Goal: Find specific page/section: Find specific page/section

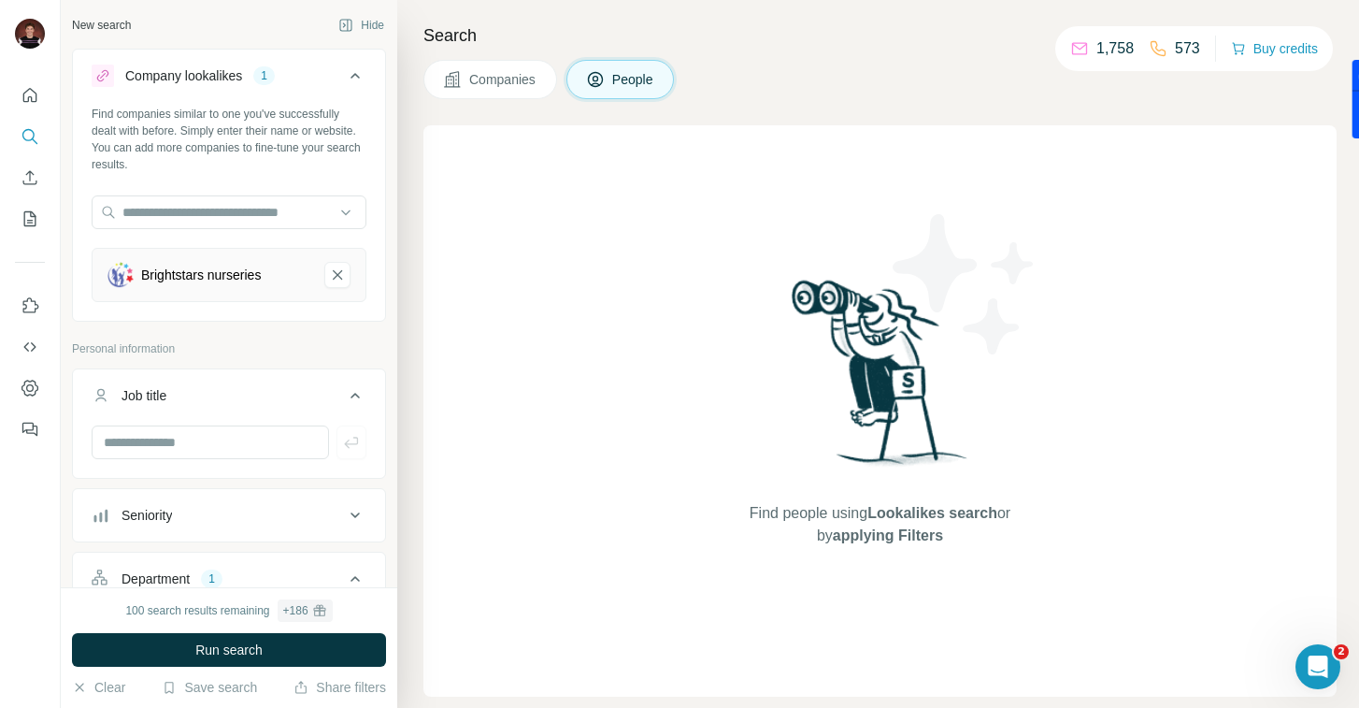
click at [334, 275] on icon "Brightstars nurseries-remove-button" at bounding box center [337, 275] width 17 height 19
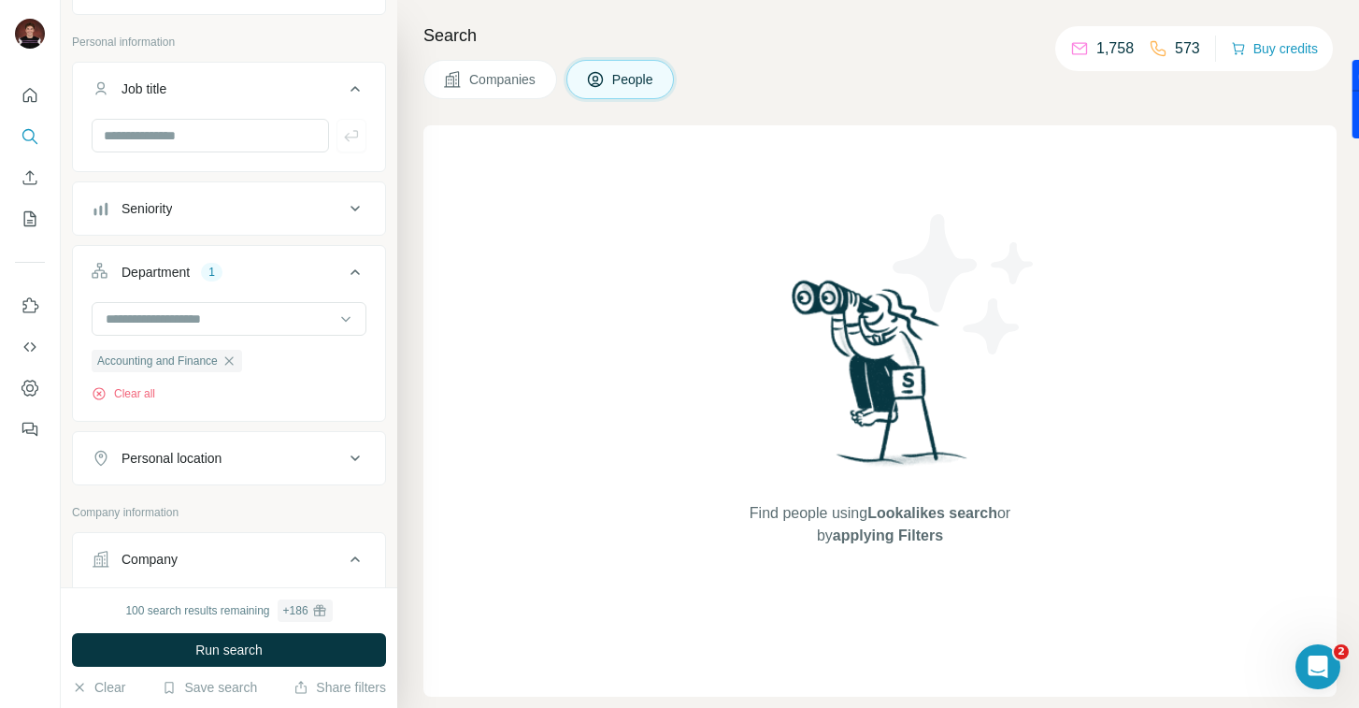
scroll to position [289, 0]
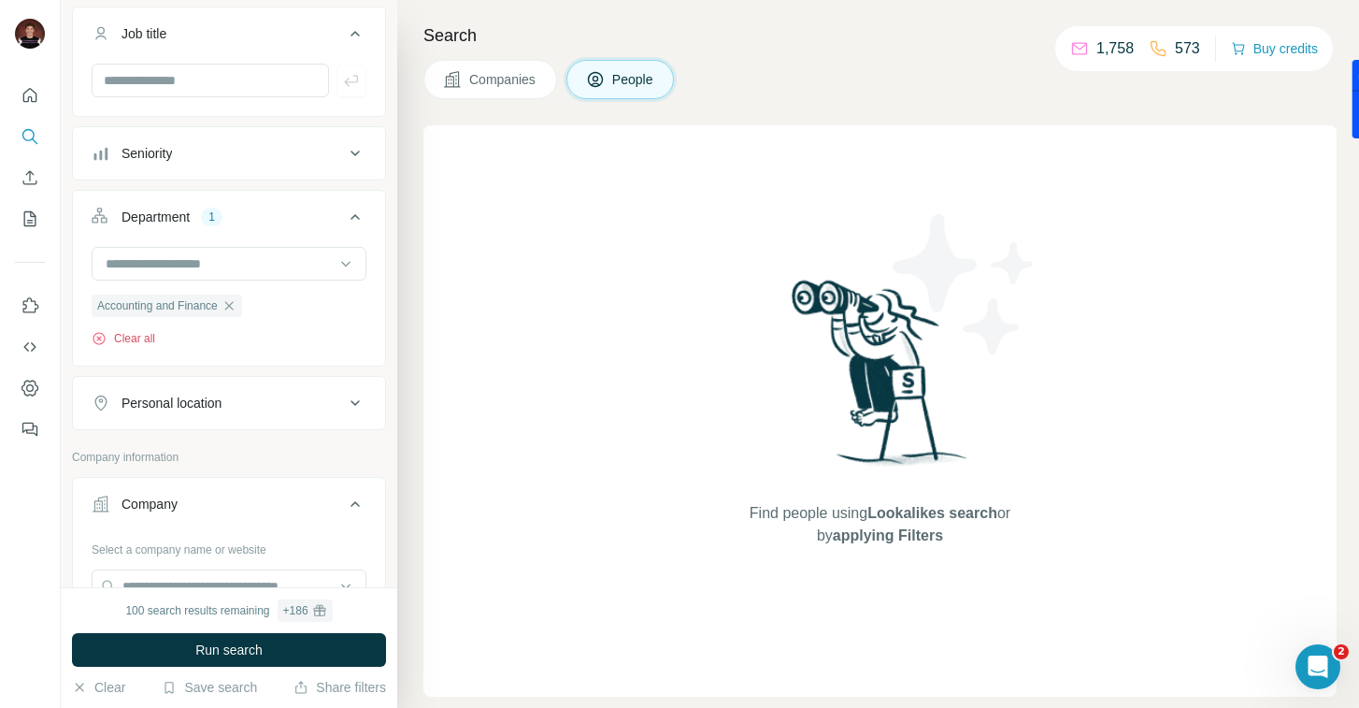
click at [137, 338] on button "Clear all" at bounding box center [124, 338] width 64 height 17
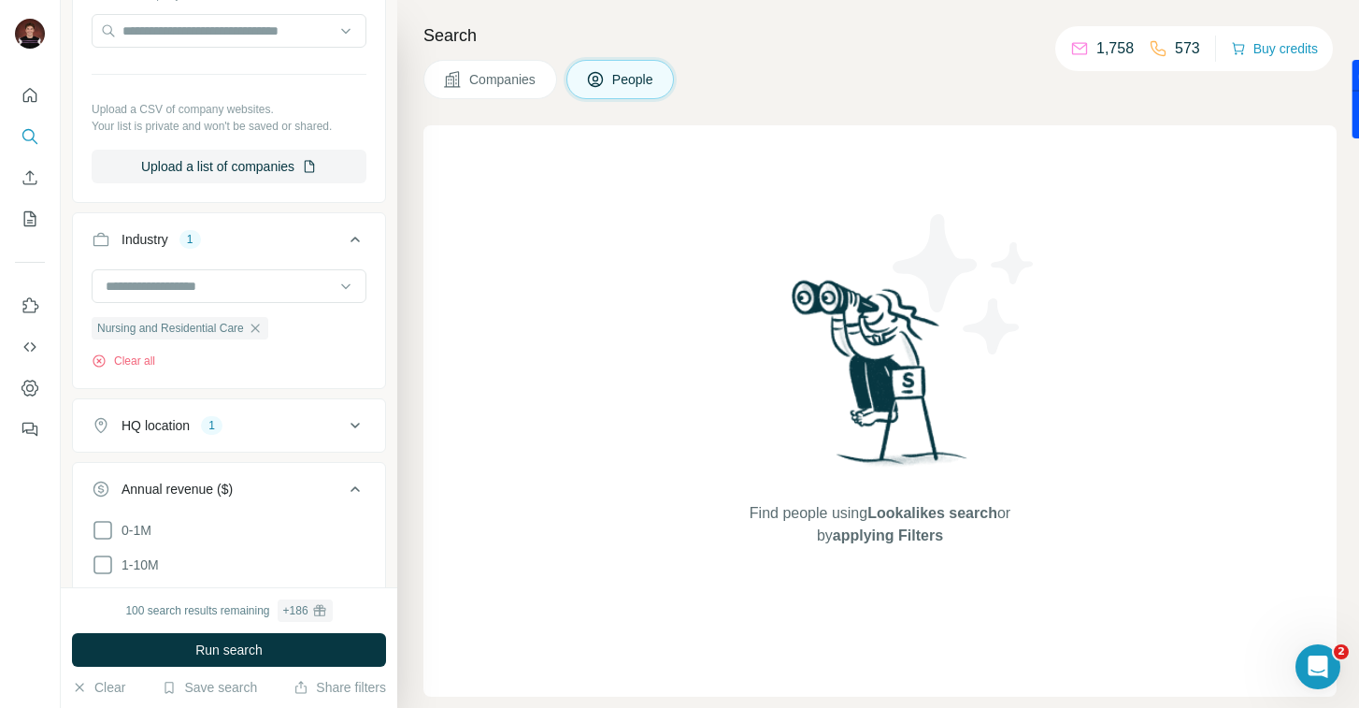
scroll to position [805, 0]
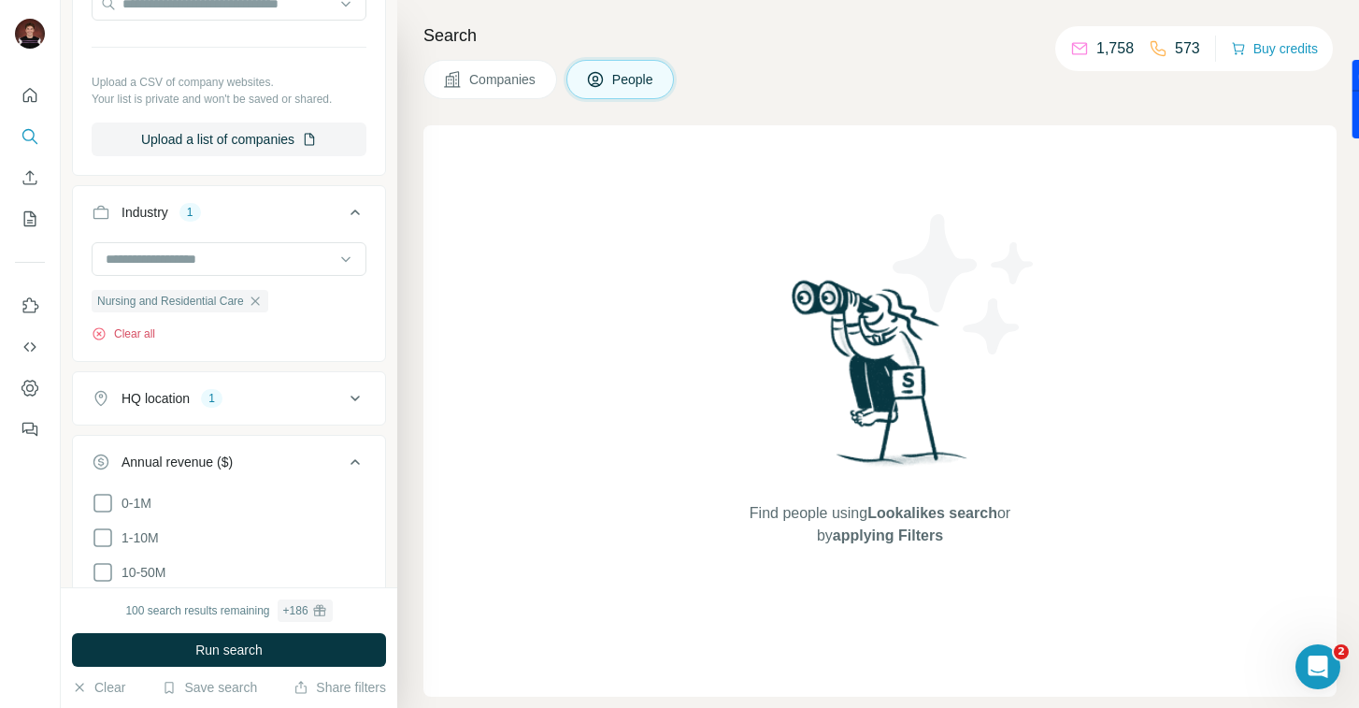
drag, startPoint x: 131, startPoint y: 326, endPoint x: 160, endPoint y: 395, distance: 75.0
click at [133, 325] on button "Clear all" at bounding box center [124, 333] width 64 height 17
click at [163, 334] on div "HQ location" at bounding box center [156, 332] width 68 height 19
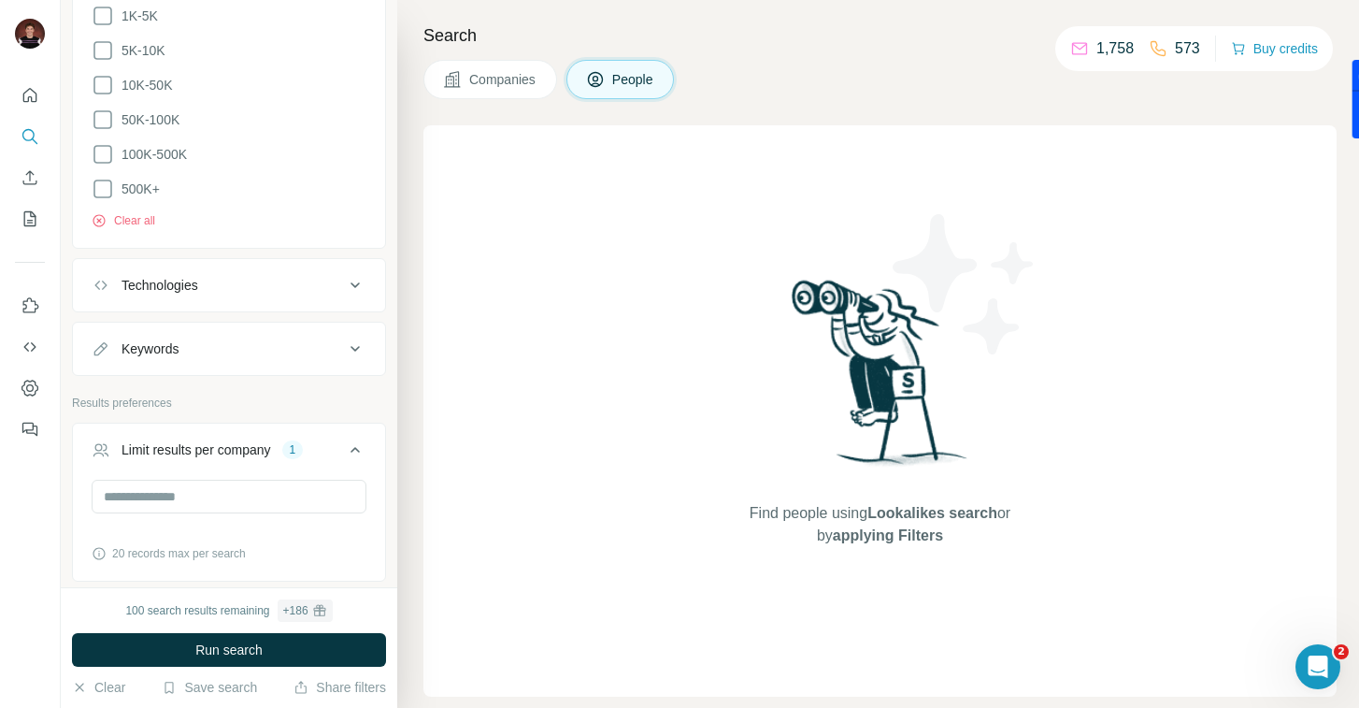
scroll to position [1945, 0]
